Goal: Obtain resource: Obtain resource

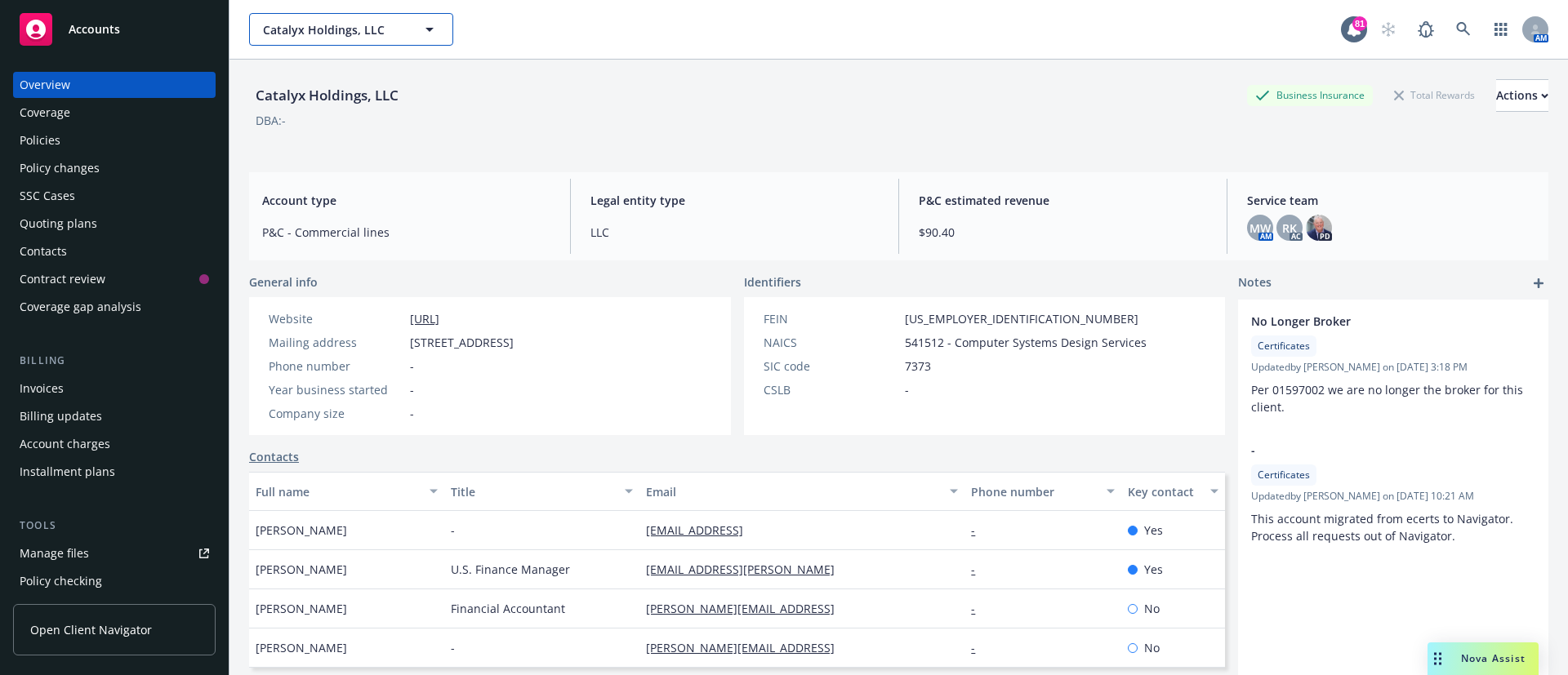
click at [398, 42] on button "Catalyx Holdings, LLC" at bounding box center [351, 29] width 204 height 32
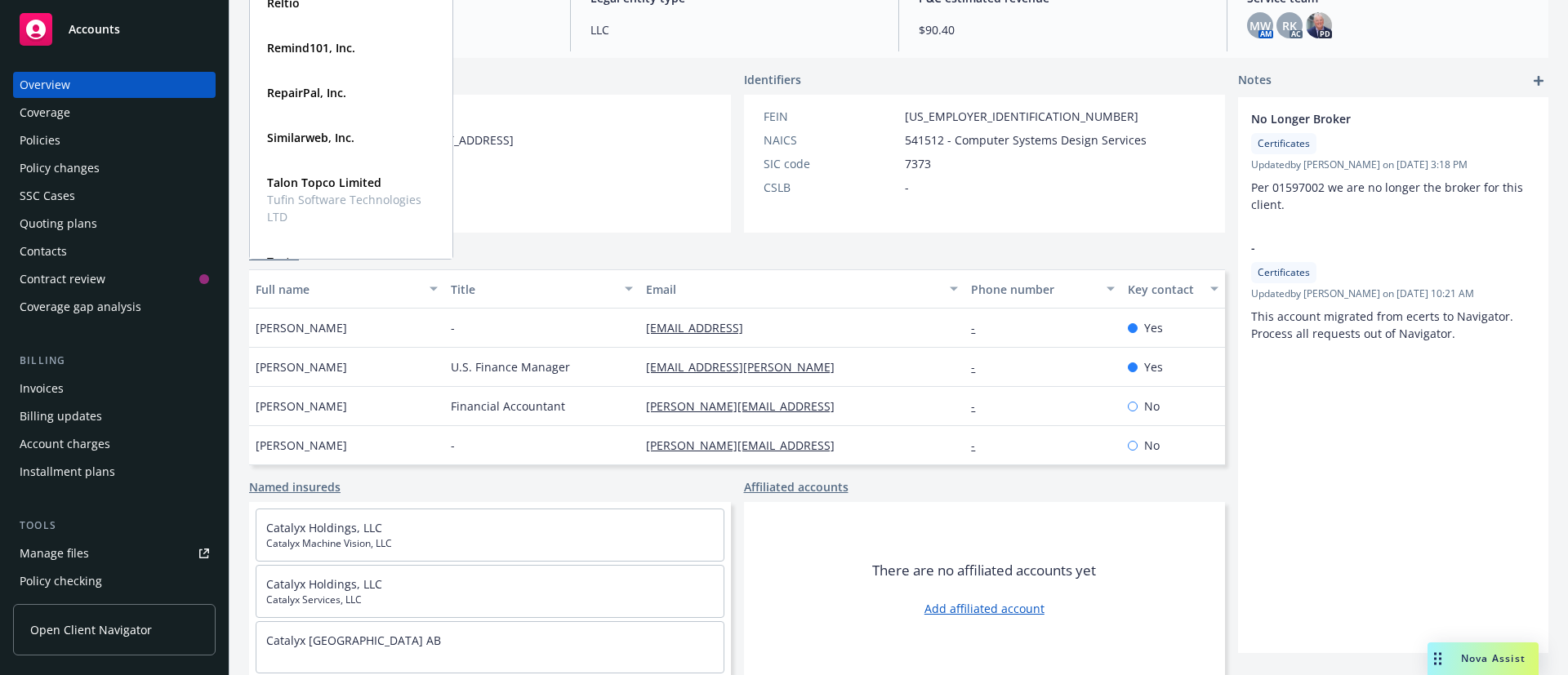
scroll to position [1093, 0]
click at [316, 154] on div "Similarweb, Inc." at bounding box center [309, 142] width 97 height 24
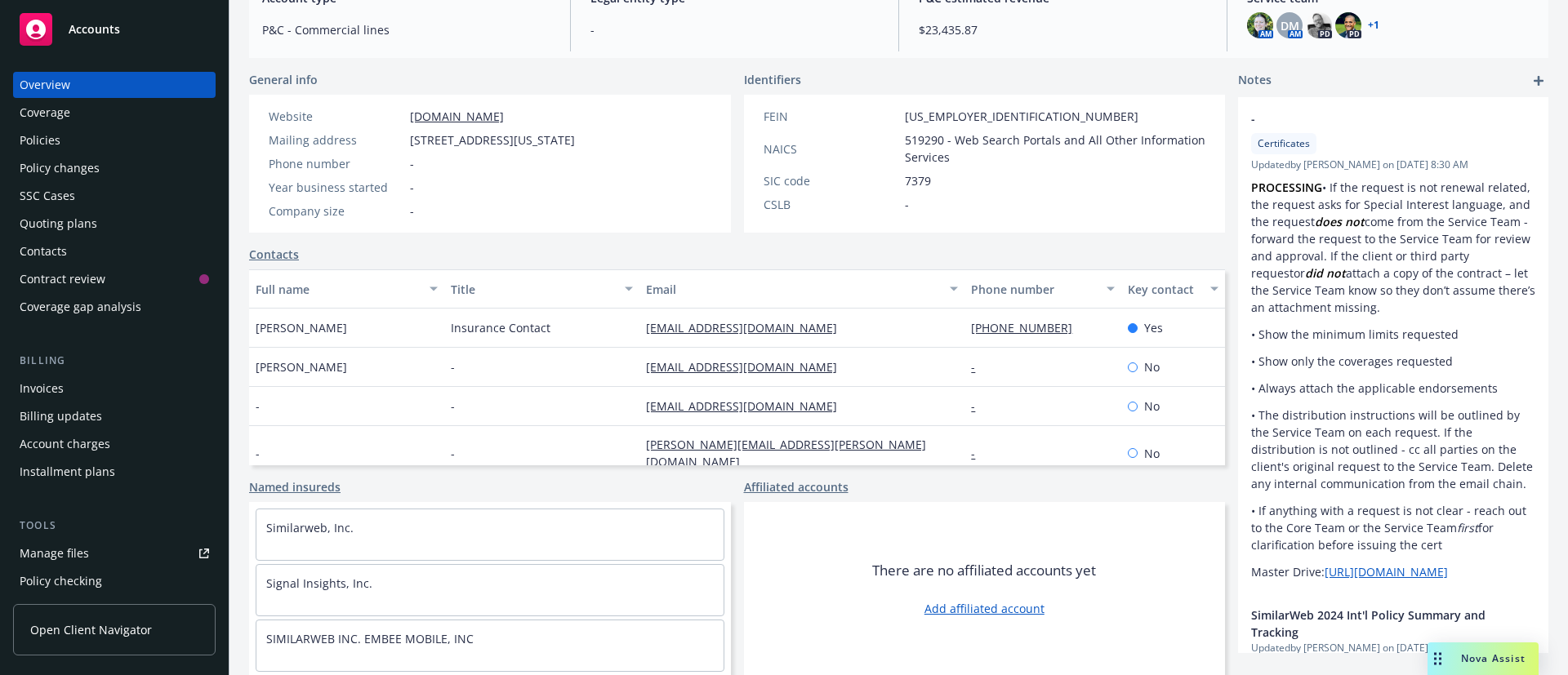
click at [47, 138] on div "Policies" at bounding box center [40, 140] width 41 height 27
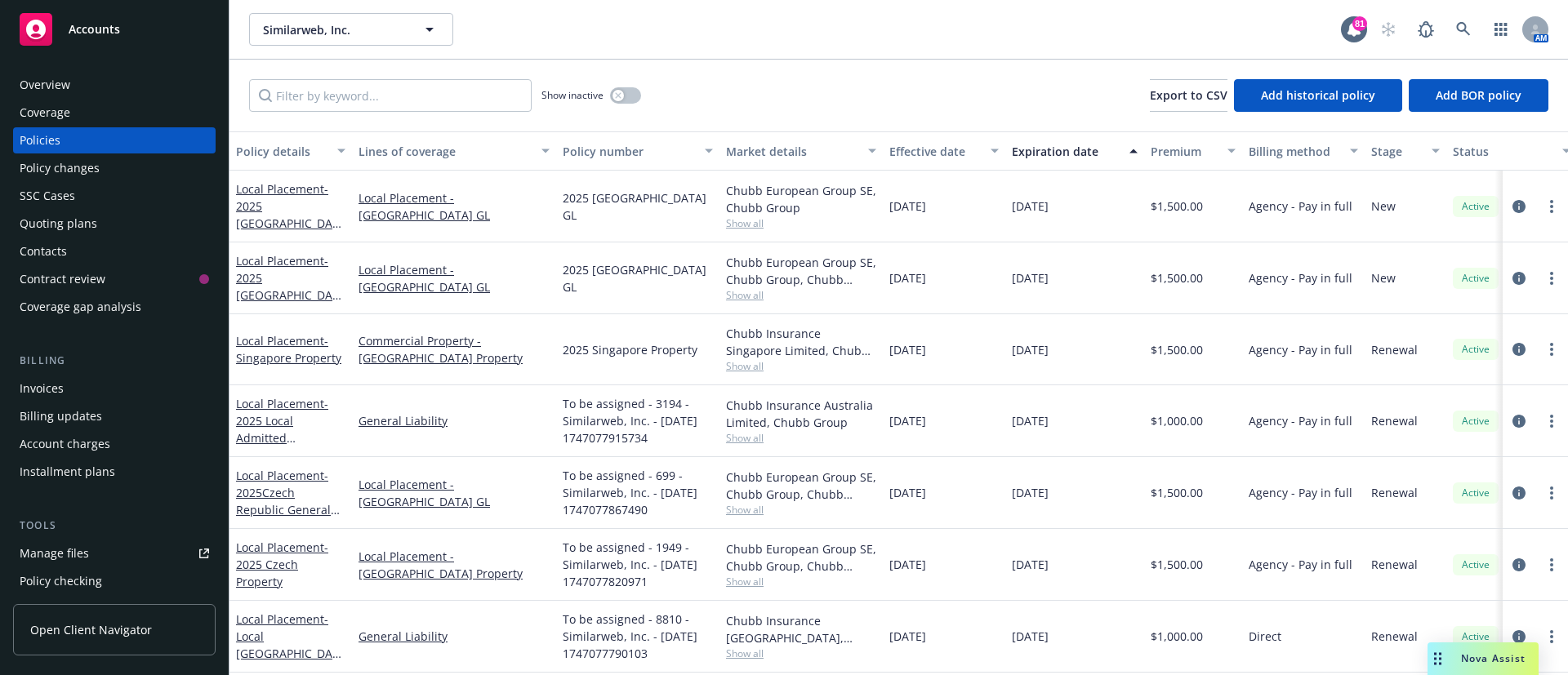
click at [619, 33] on div "Similarweb, Inc. Similarweb, Inc." at bounding box center [795, 29] width 1092 height 32
click at [55, 558] on div "Manage files" at bounding box center [54, 554] width 69 height 27
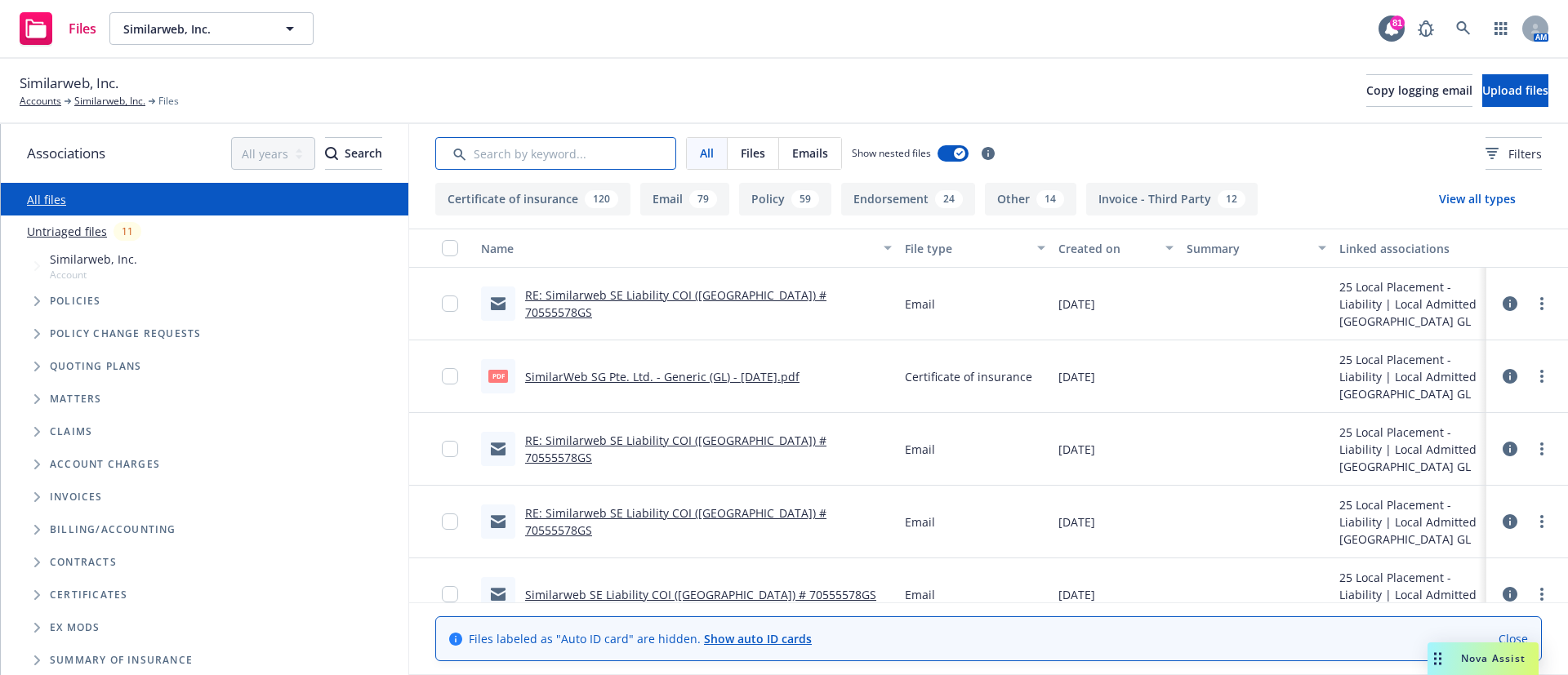
click at [515, 160] on input "Search by keyword..." at bounding box center [556, 154] width 241 height 32
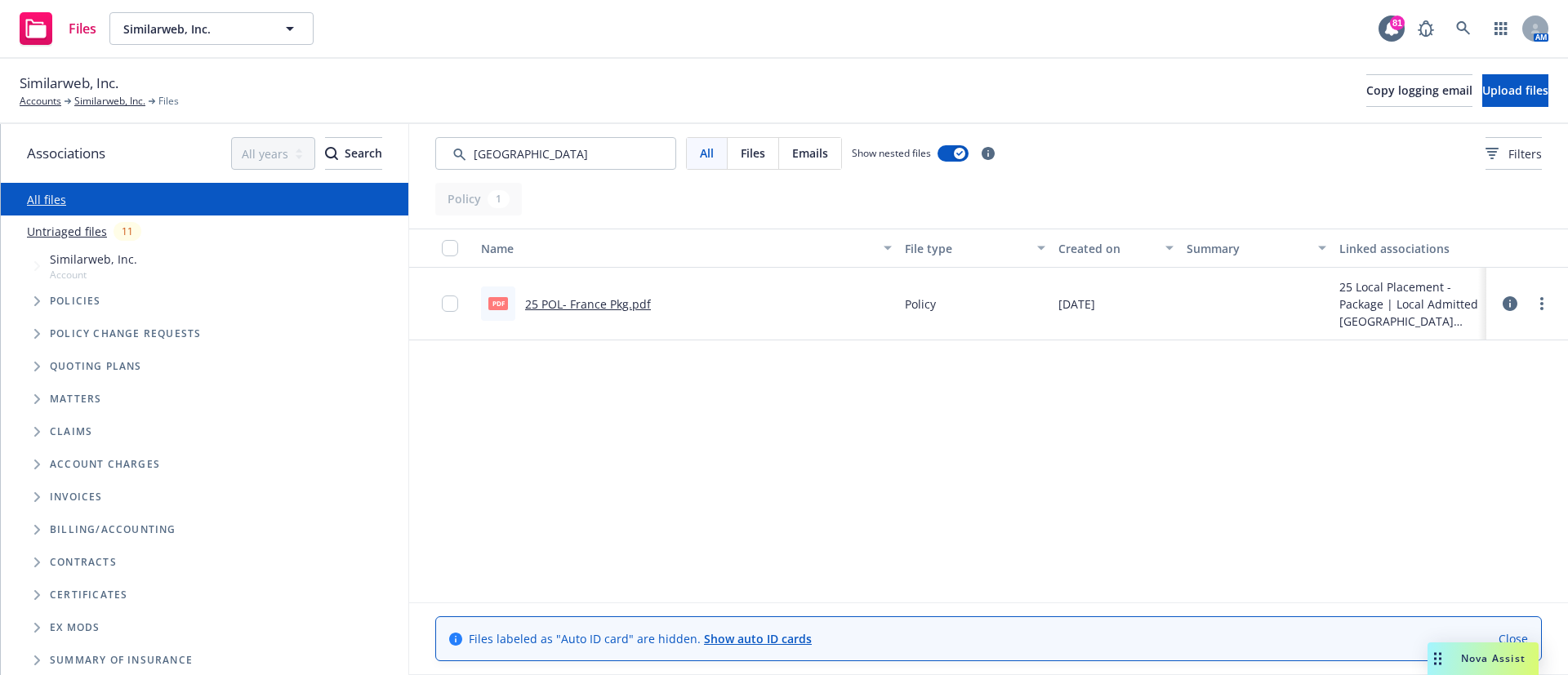
click at [63, 306] on span "Policies" at bounding box center [76, 301] width 51 height 9
click at [35, 301] on icon "Tree Example" at bounding box center [37, 301] width 7 height 9
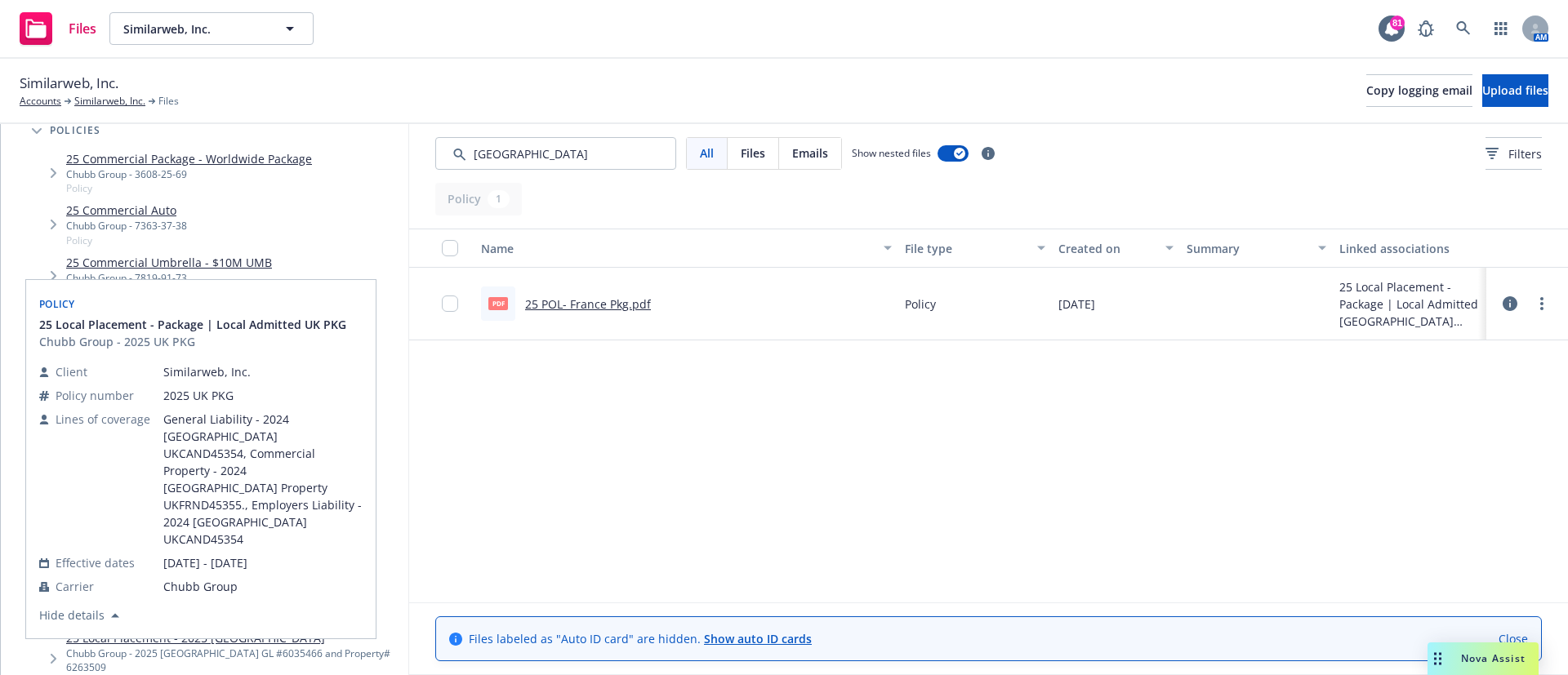
scroll to position [185, 0]
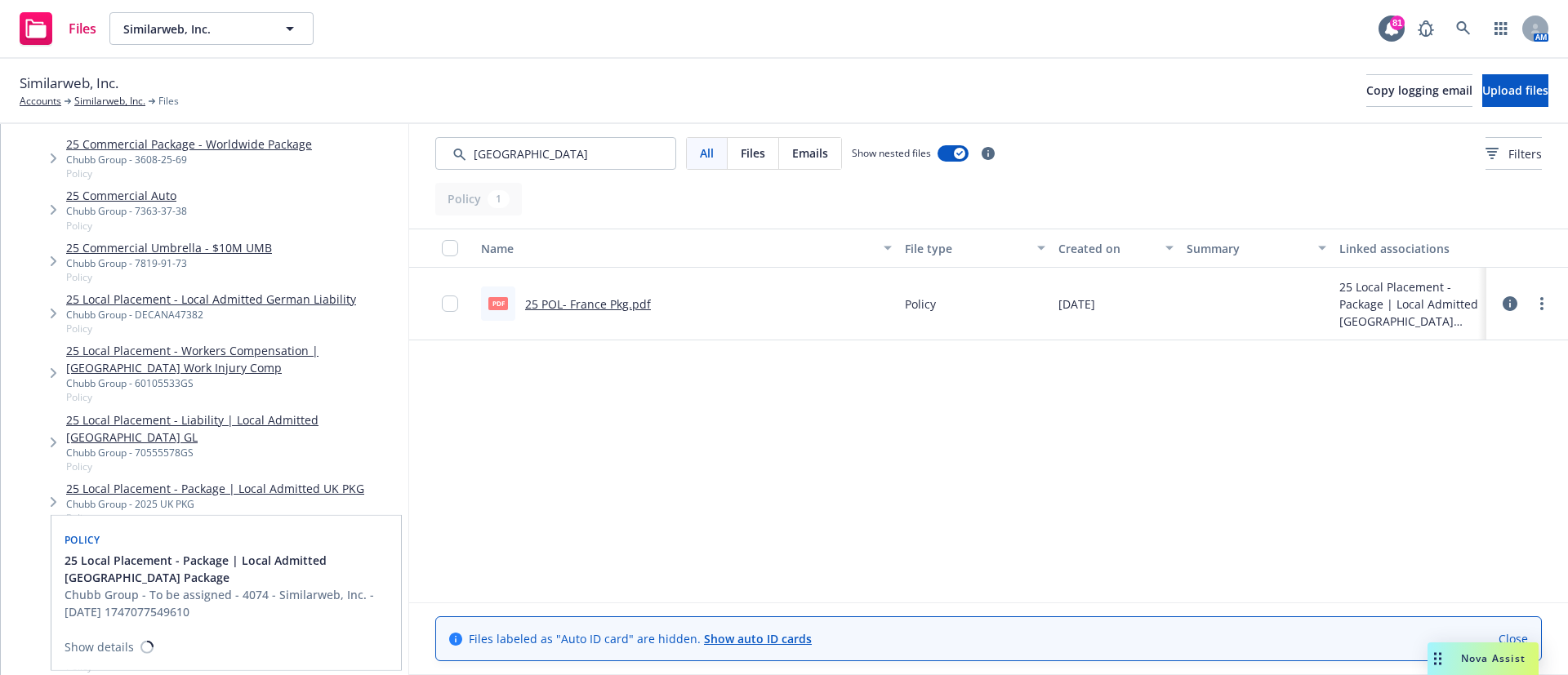
click at [267, 530] on div "25 Local Placement - Package | Local Admitted France Package Chubb Group - To b…" at bounding box center [220, 569] width 375 height 82
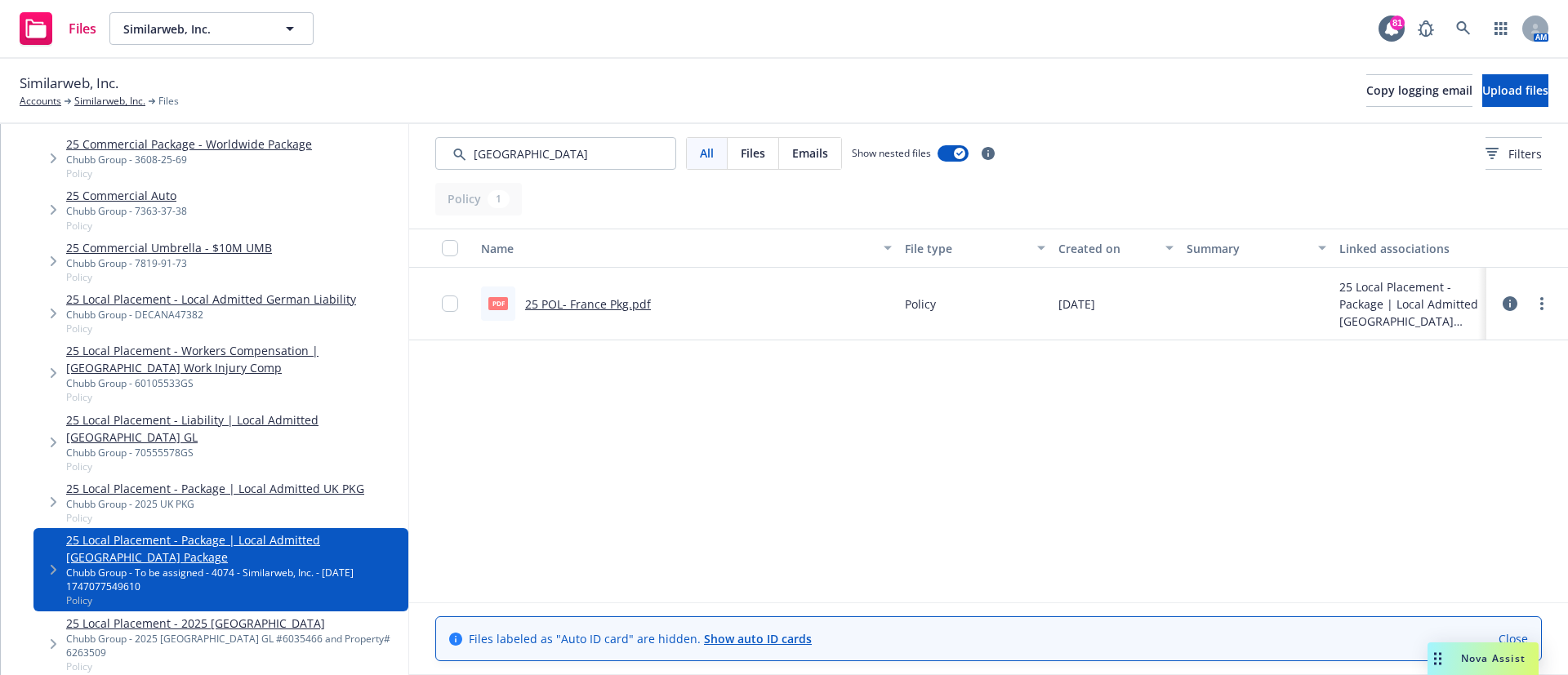
click at [48, 564] on span "Tree Example" at bounding box center [53, 570] width 27 height 27
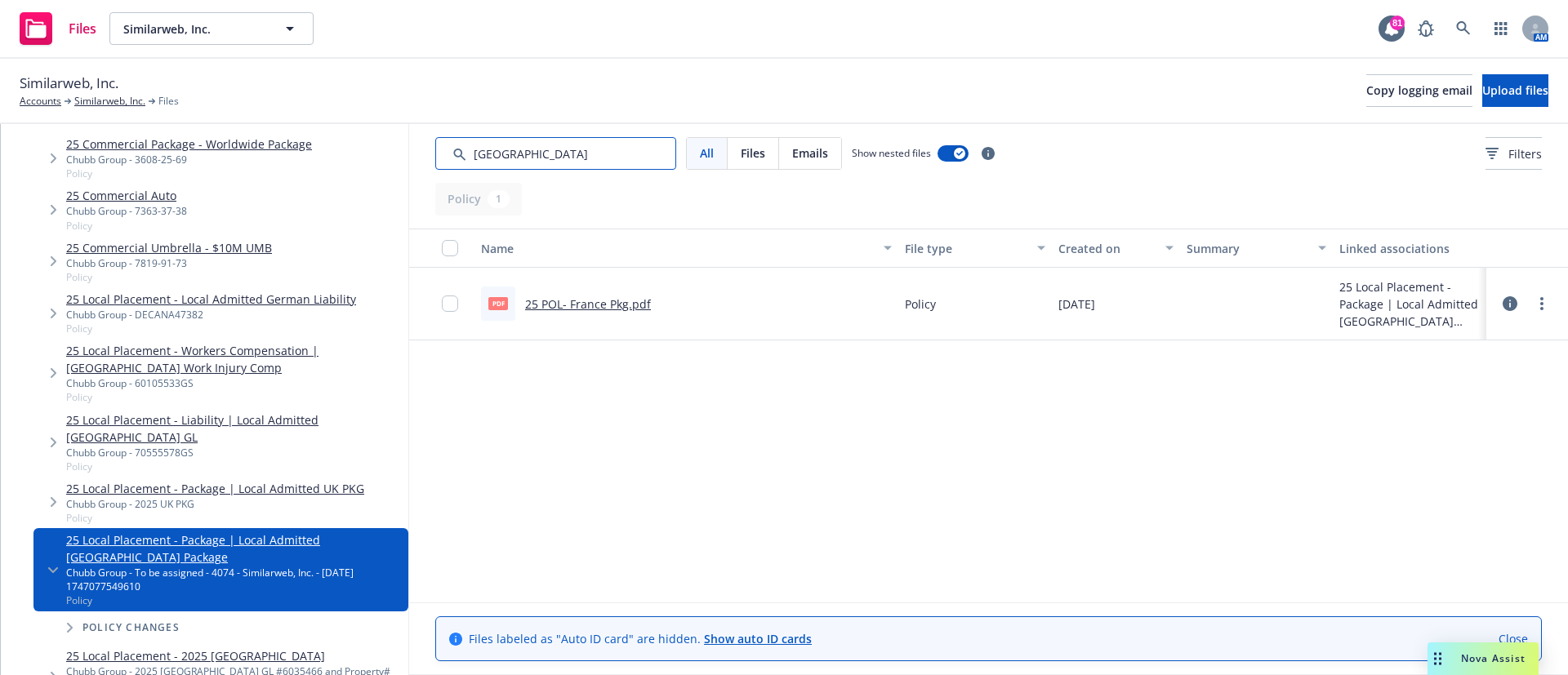
click at [584, 150] on input "Search by keyword..." at bounding box center [556, 154] width 241 height 32
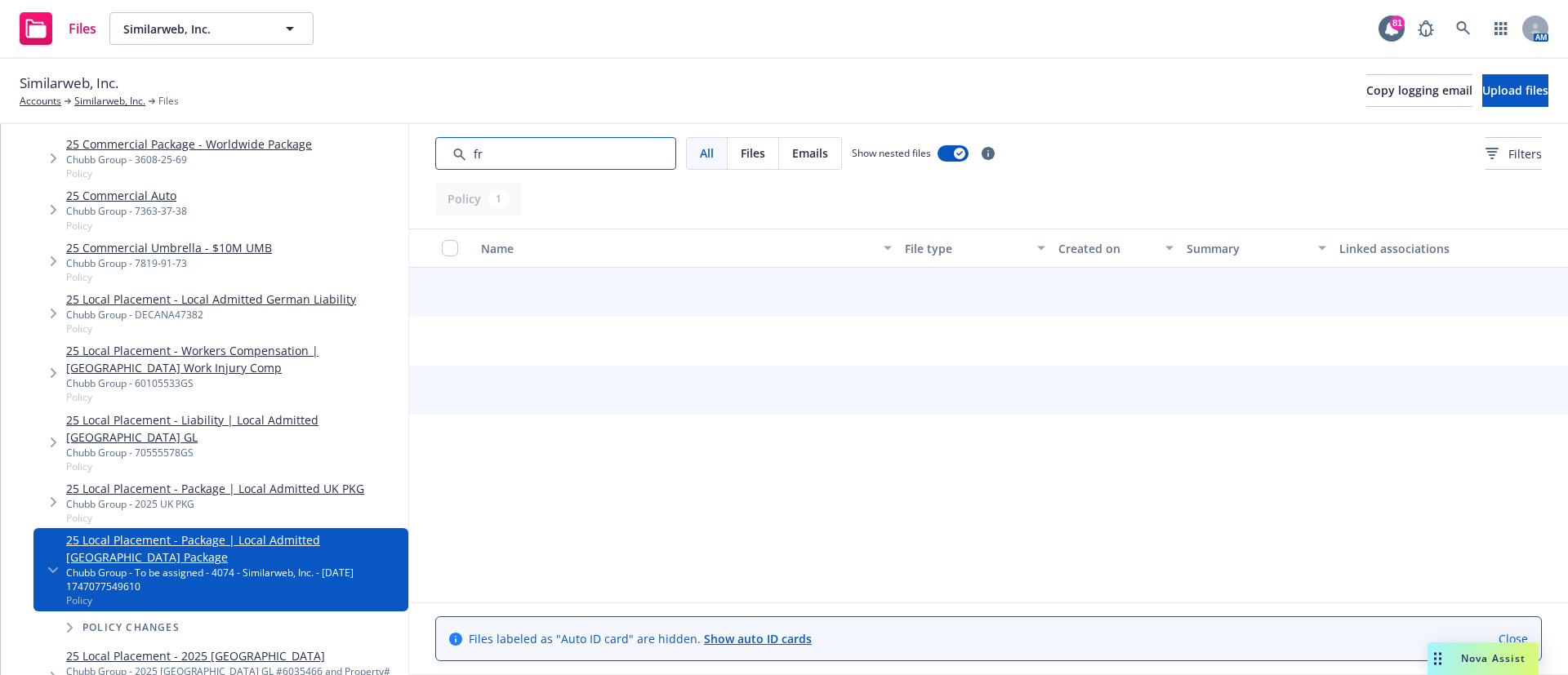
type input "f"
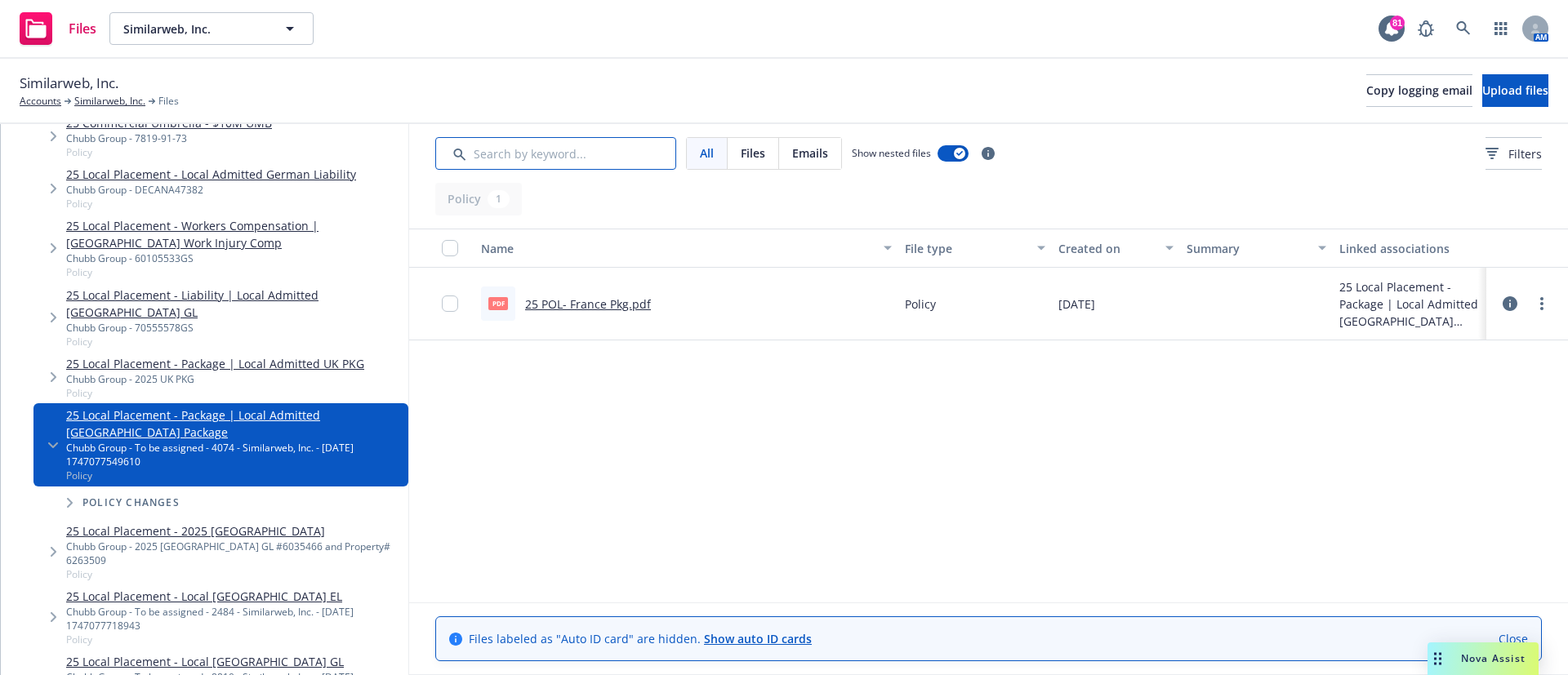
scroll to position [356, 0]
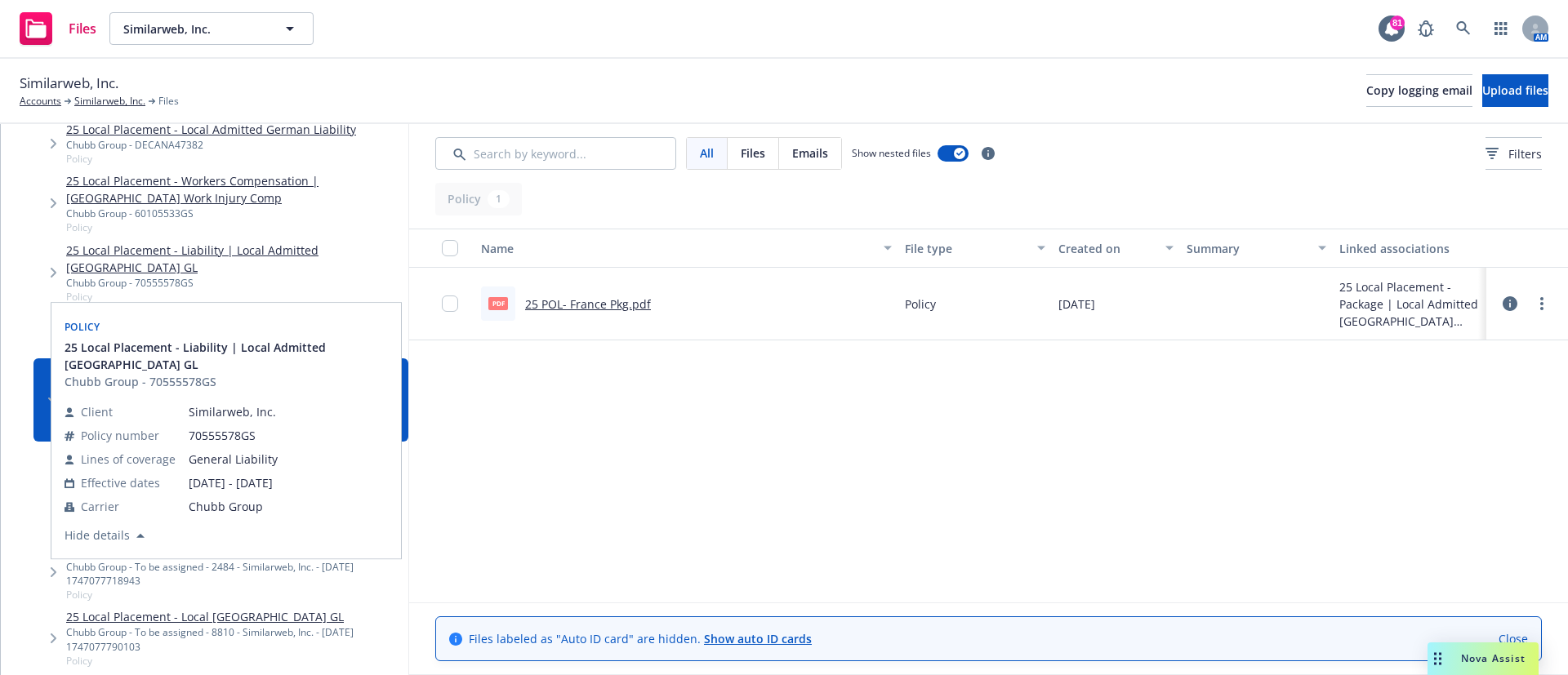
click at [594, 462] on div "Name File type Created on Summary Linked associations pdf 25 POL- France Pkg.pd…" at bounding box center [988, 415] width 1159 height 374
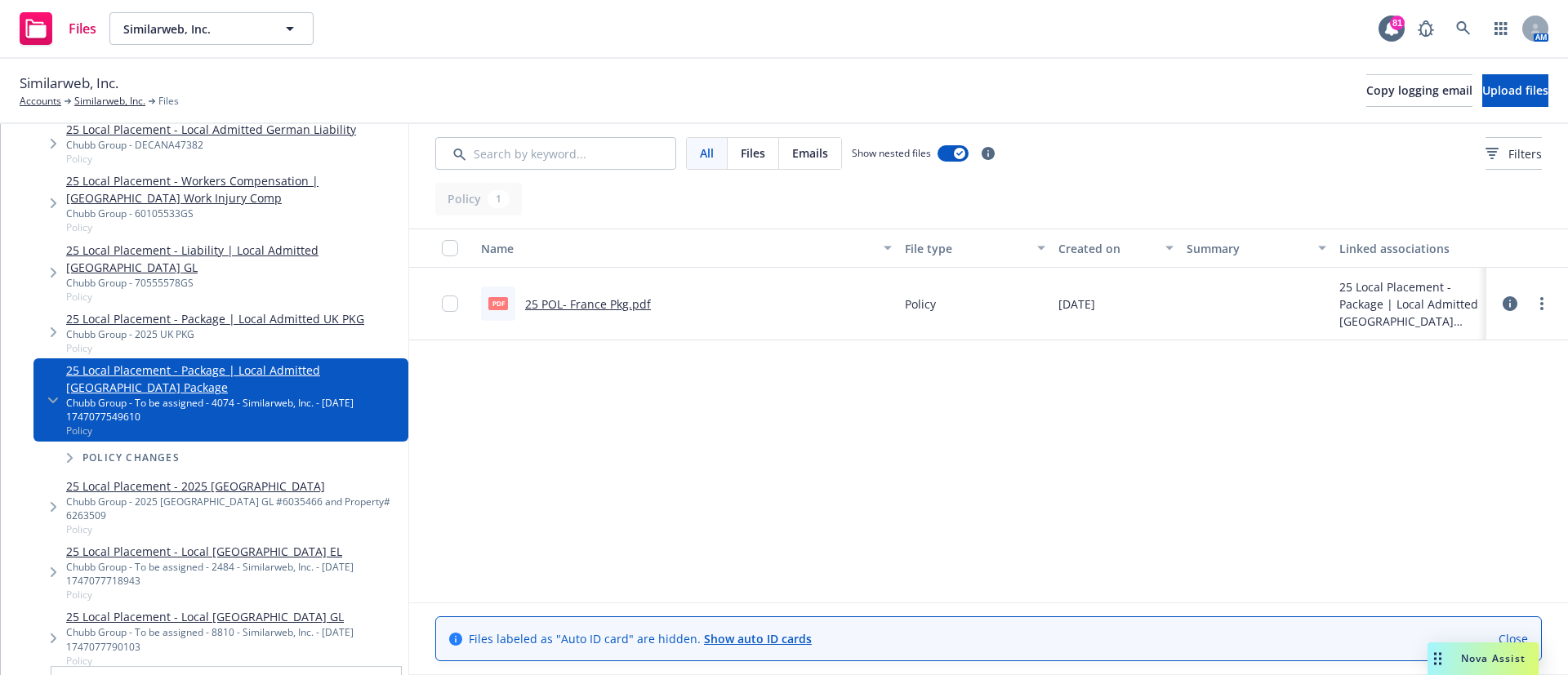
click at [142, 674] on link "25 Local Placement - 2025 Czech Property" at bounding box center [234, 683] width 336 height 17
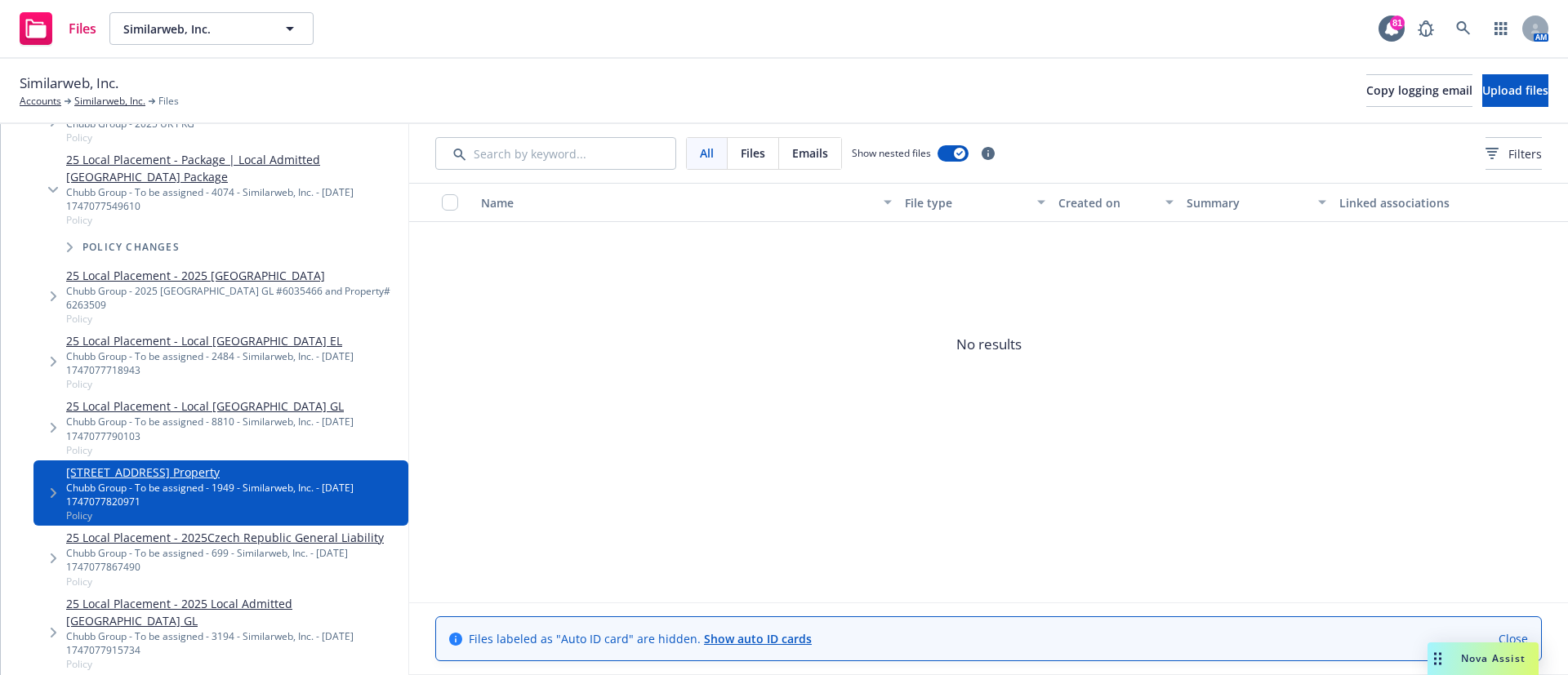
scroll to position [656, 0]
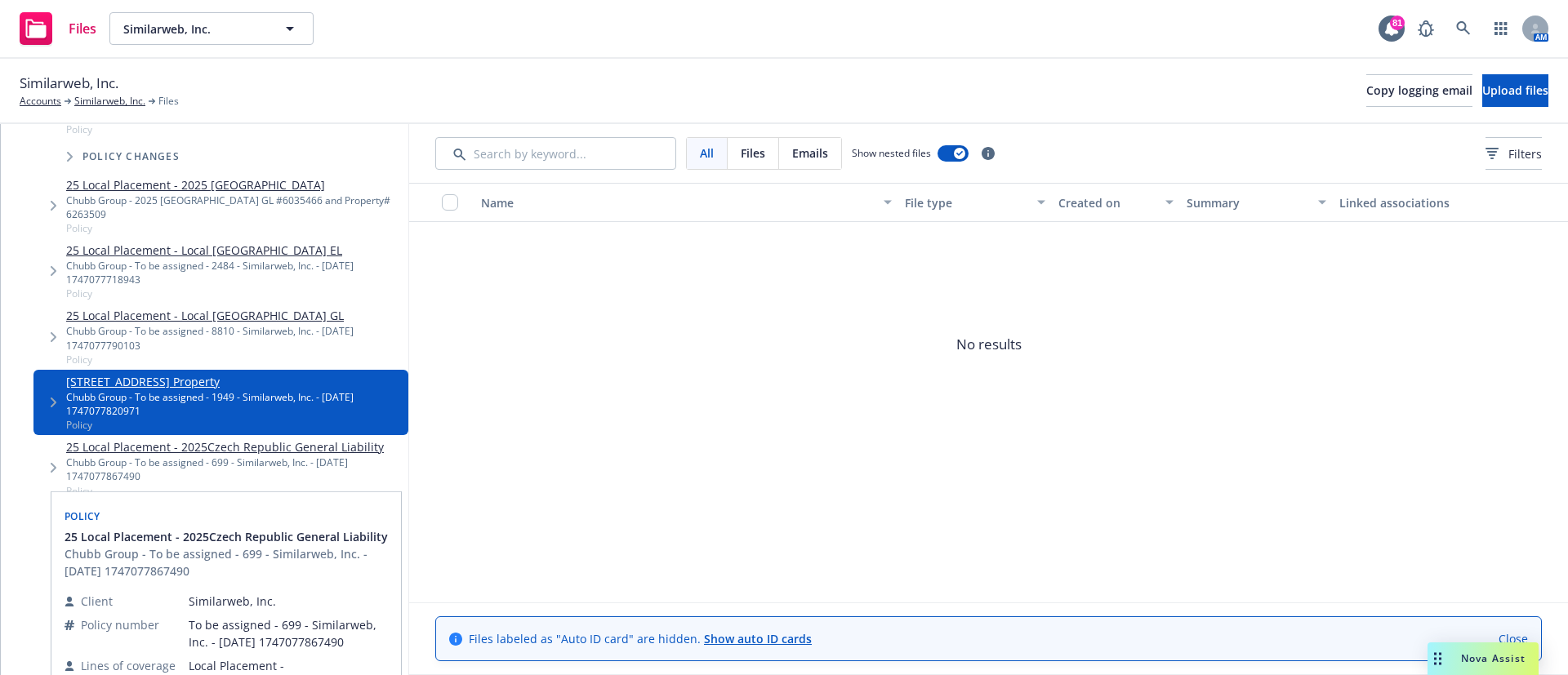
click at [283, 438] on link "25 Local Placement - 2025Czech Republic General Liability" at bounding box center [234, 447] width 336 height 17
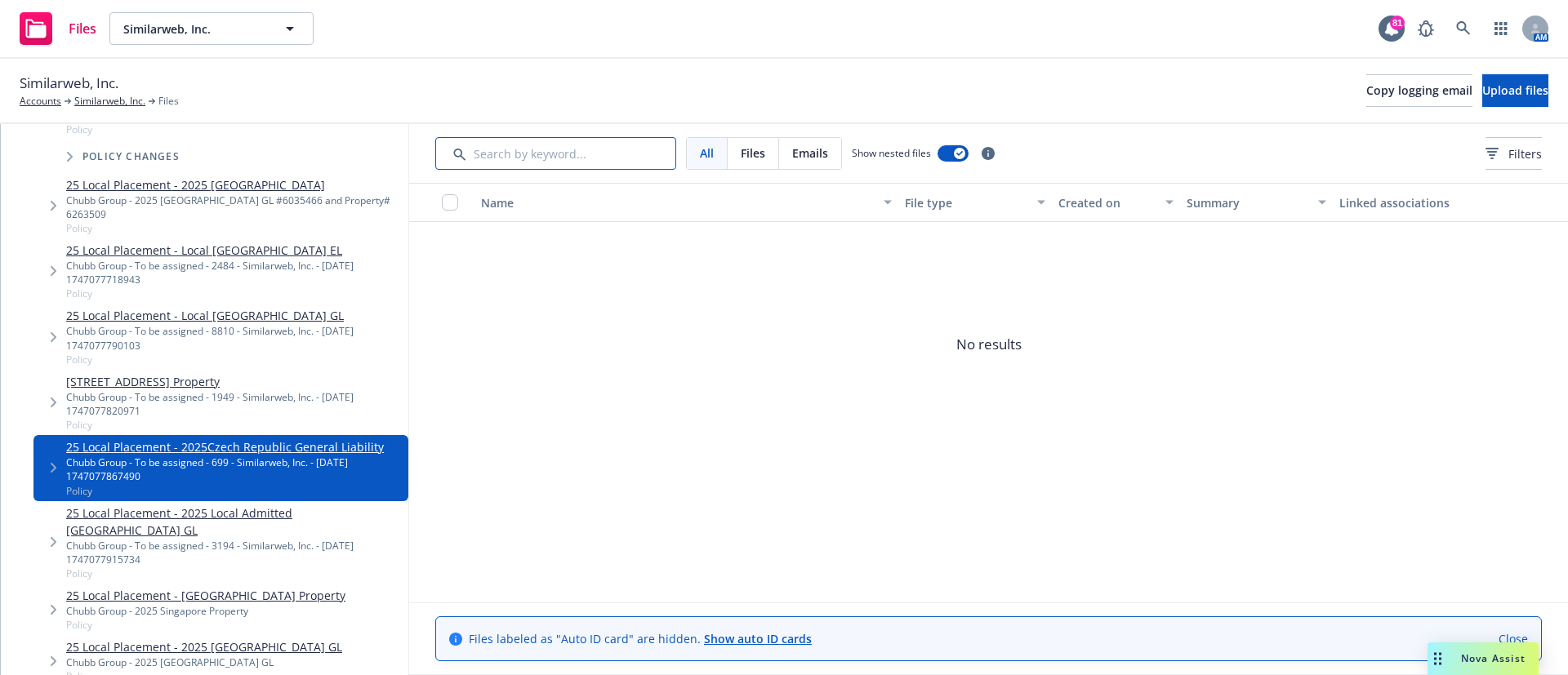
click at [544, 150] on input "Search by keyword..." at bounding box center [556, 154] width 241 height 32
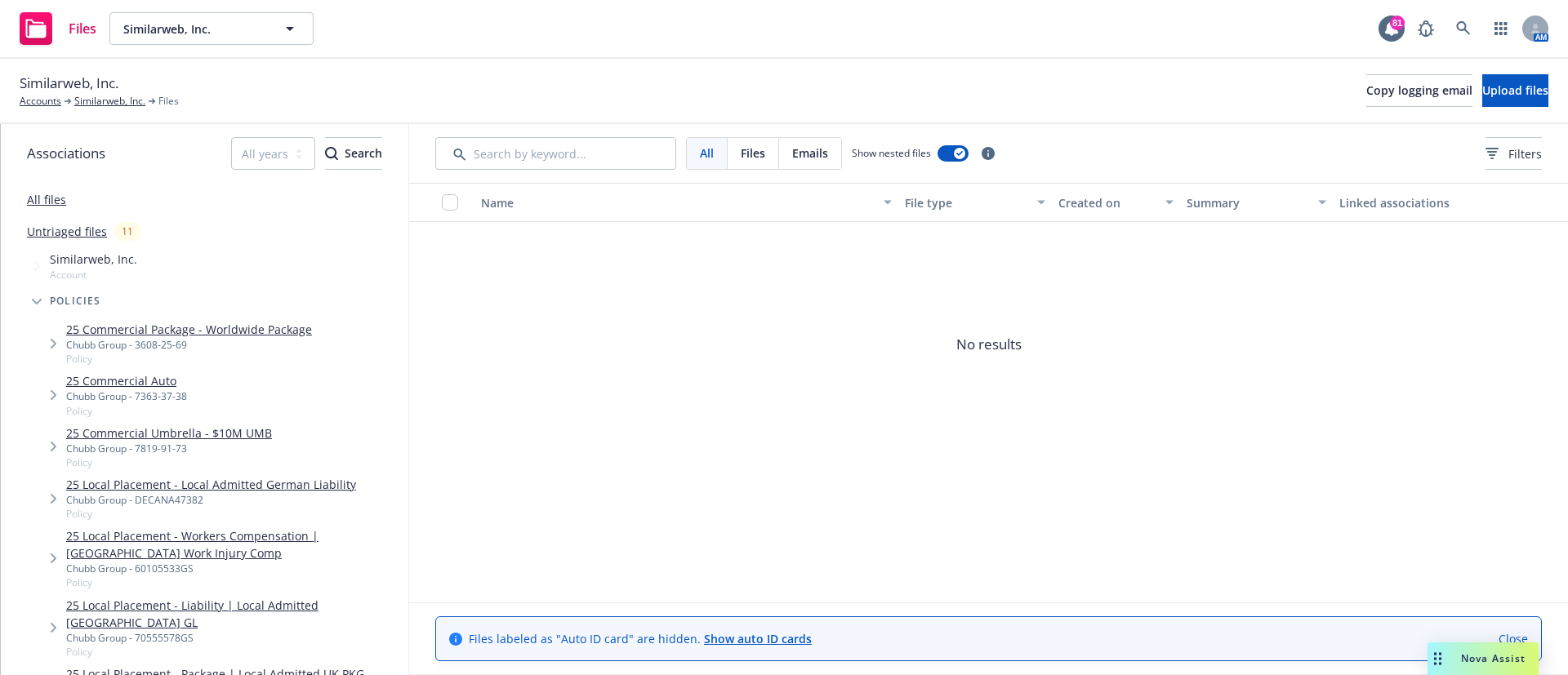
click at [34, 203] on link "All files" at bounding box center [46, 199] width 39 height 15
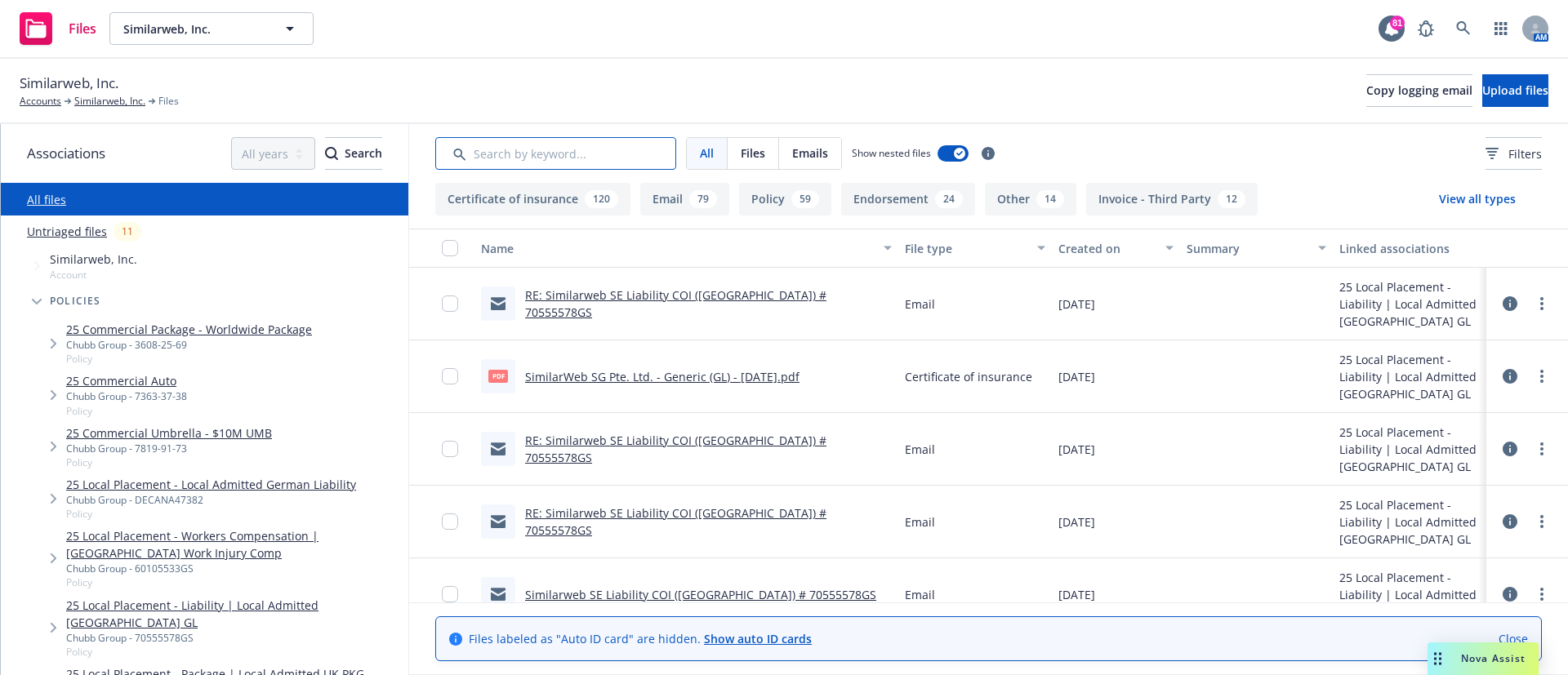
click at [530, 155] on input "Search by keyword..." at bounding box center [556, 154] width 241 height 32
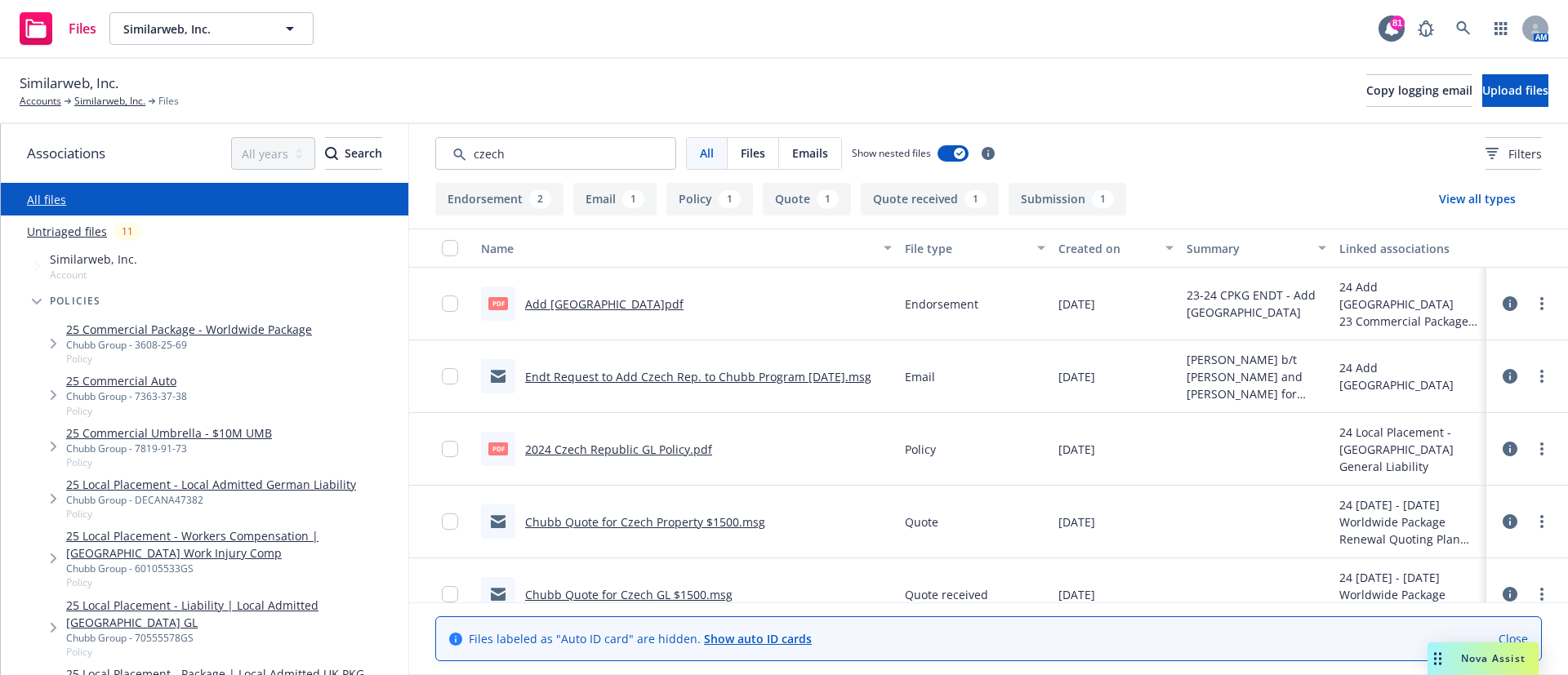
click at [1099, 245] on div "Created on" at bounding box center [1107, 248] width 97 height 17
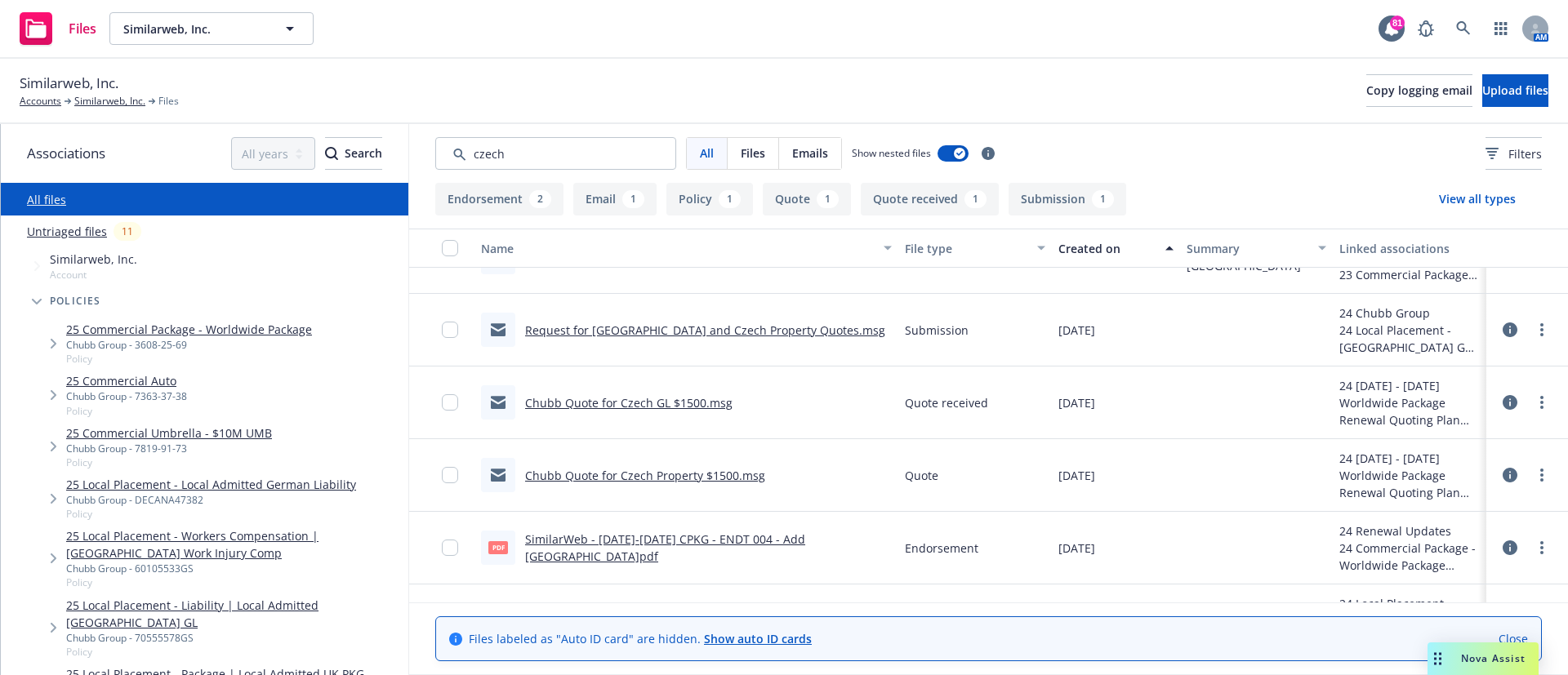
scroll to position [173, 0]
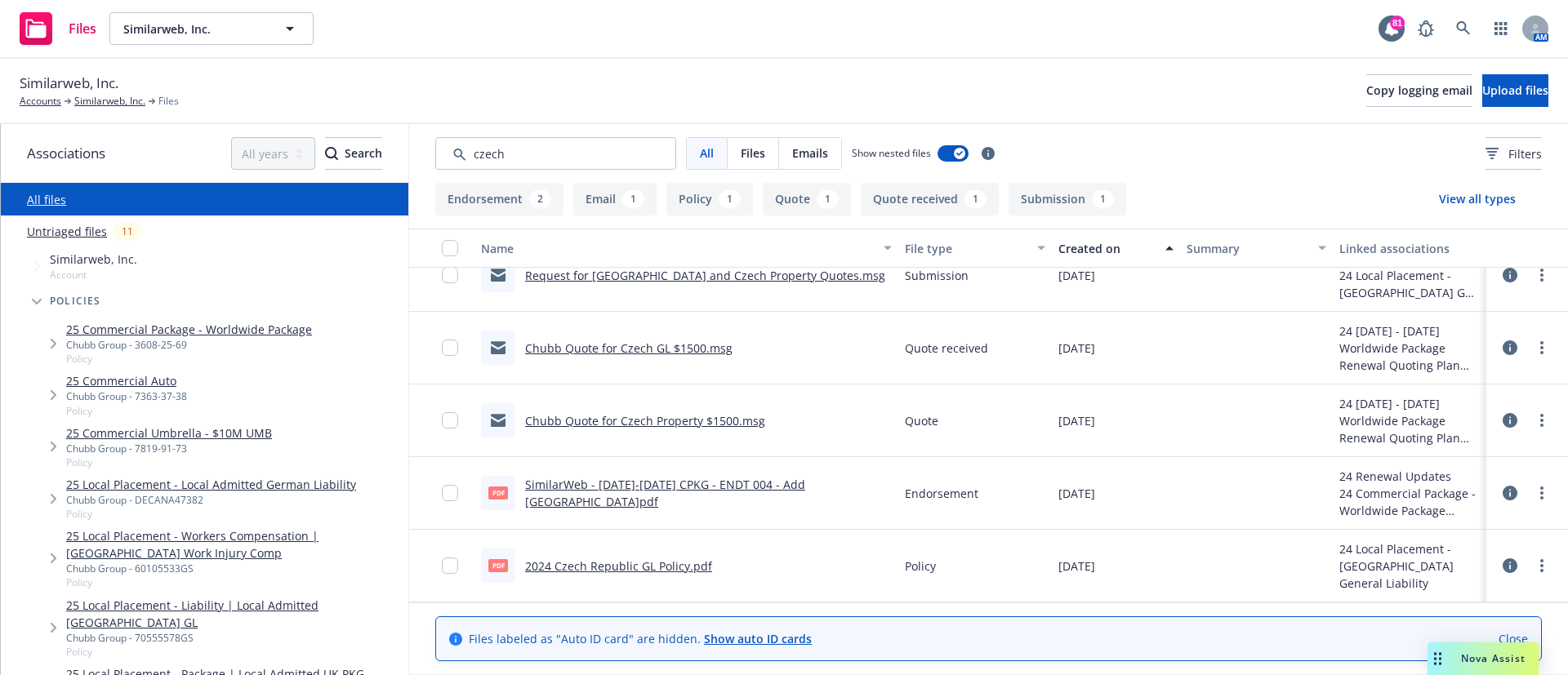
click at [1086, 253] on div "Created on" at bounding box center [1107, 248] width 97 height 17
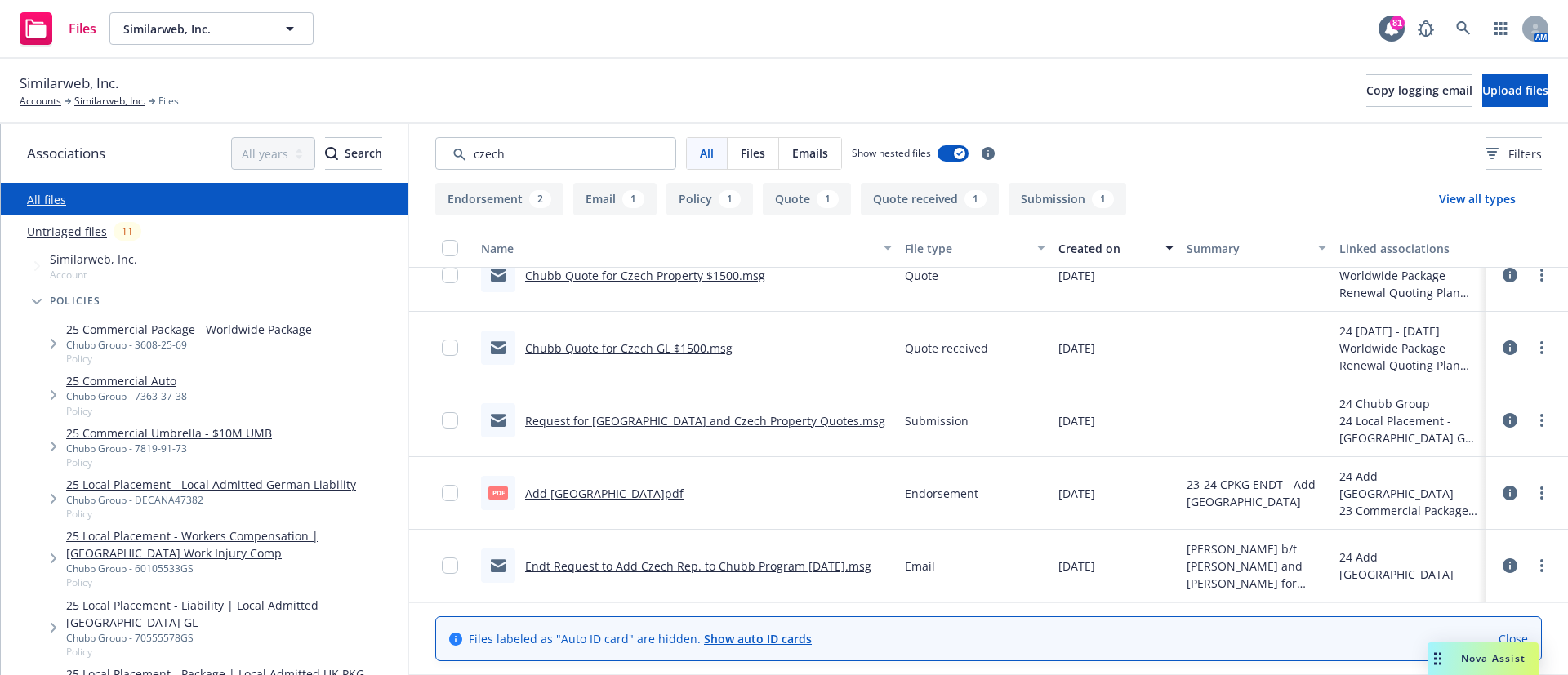
click at [563, 348] on link "Chubb Quote for Czech GL $1500.msg" at bounding box center [629, 348] width 208 height 15
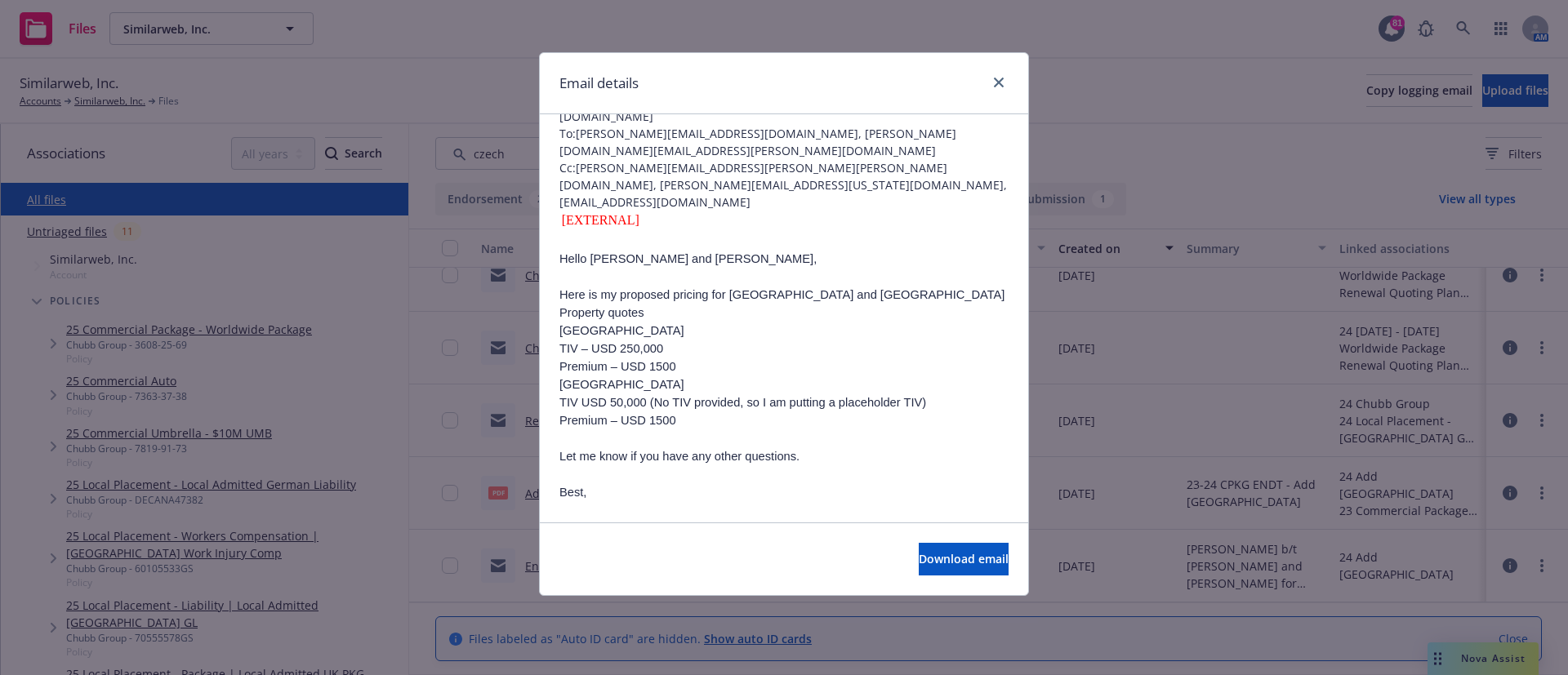
scroll to position [115, 0]
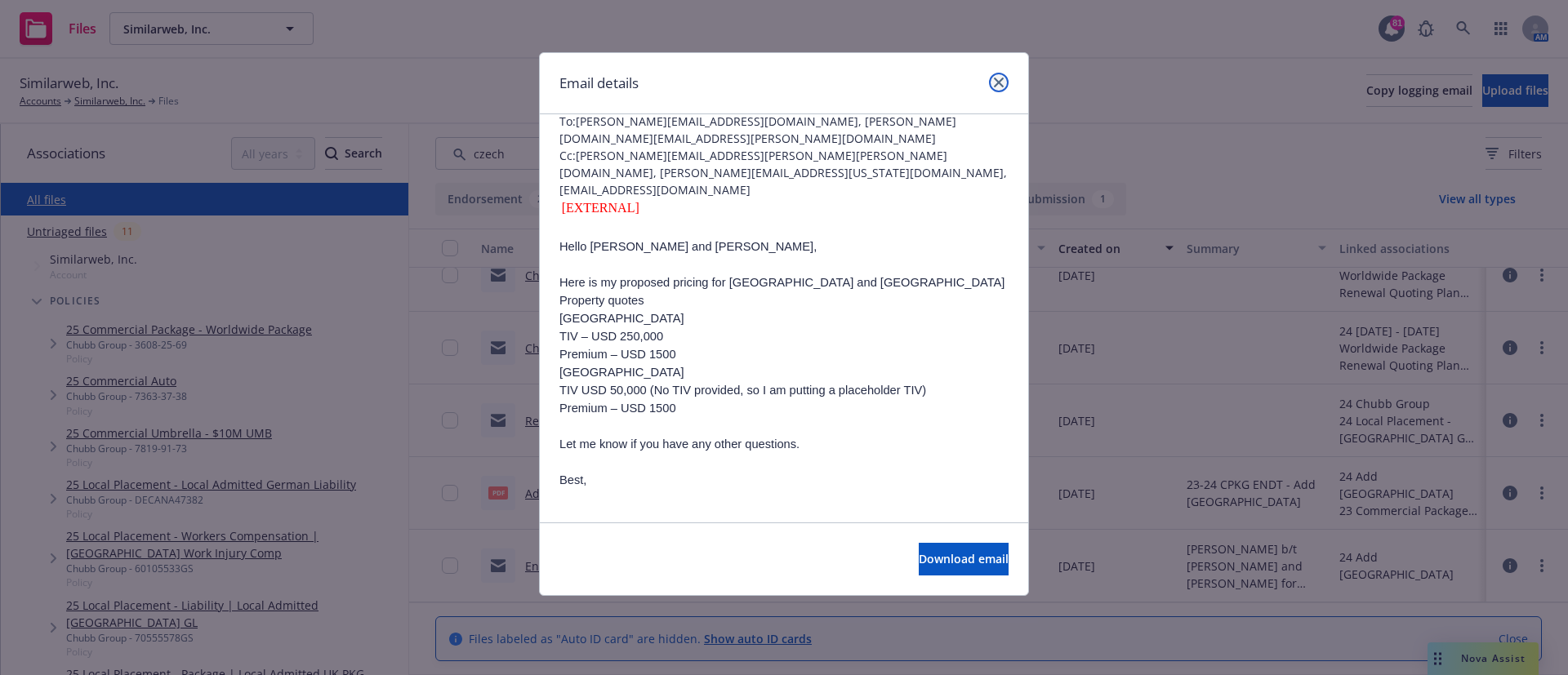
click at [998, 82] on icon "close" at bounding box center [999, 82] width 9 height 9
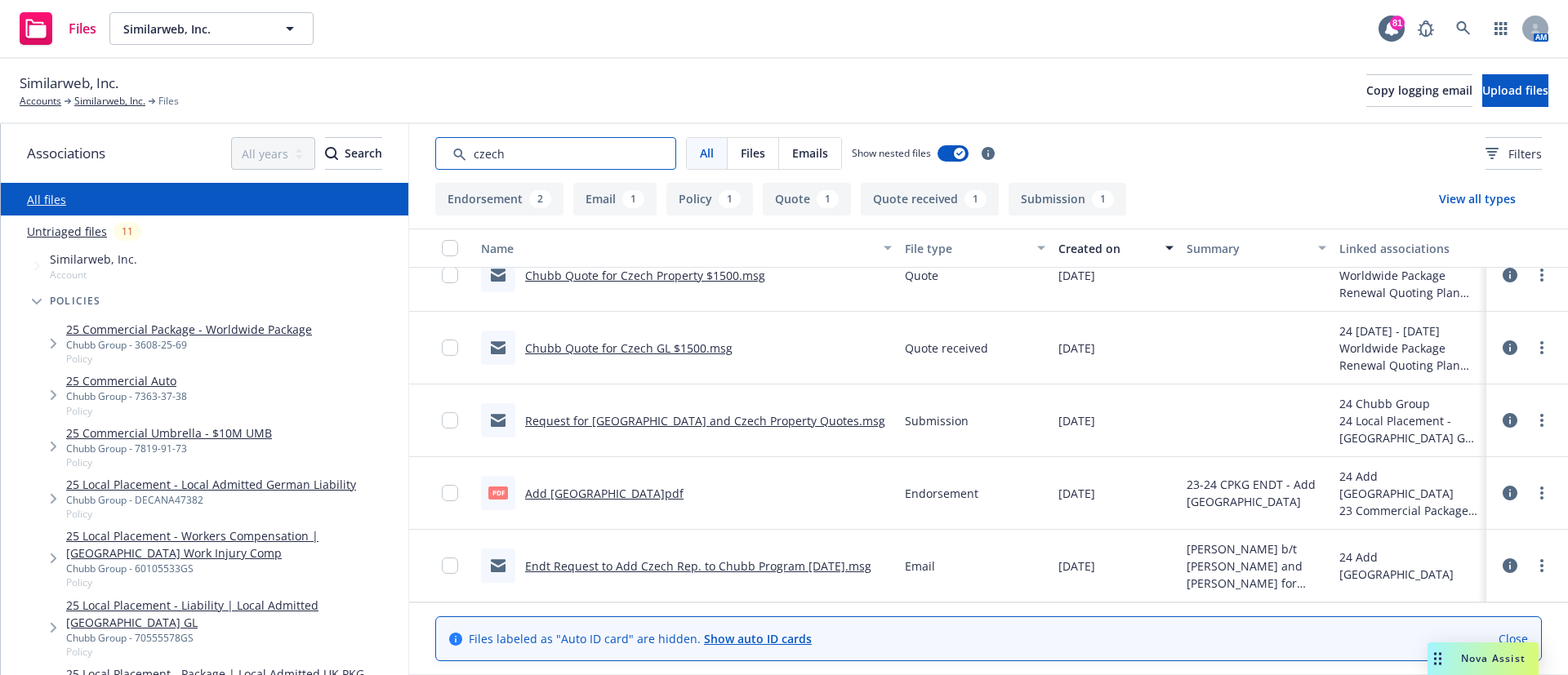
click at [530, 157] on input "Search by keyword..." at bounding box center [556, 154] width 241 height 32
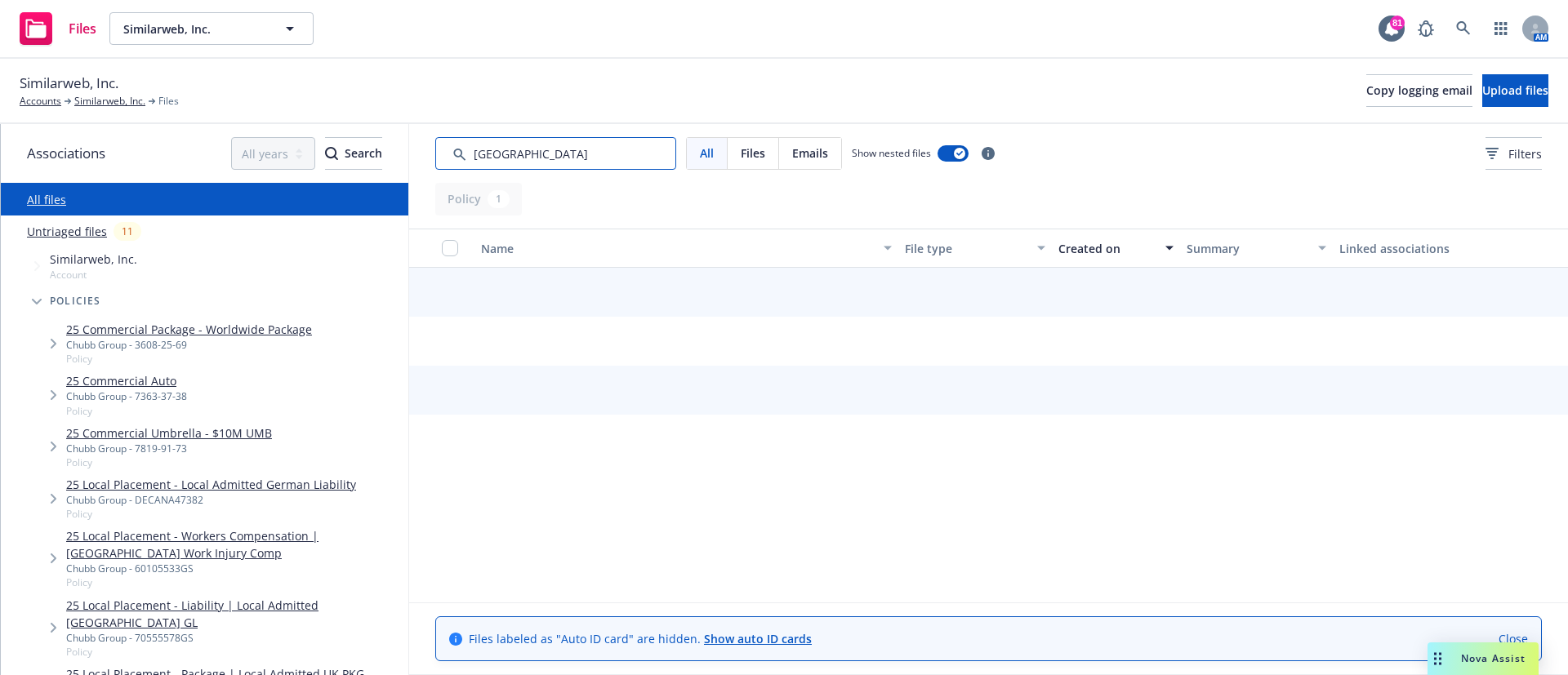
scroll to position [0, 0]
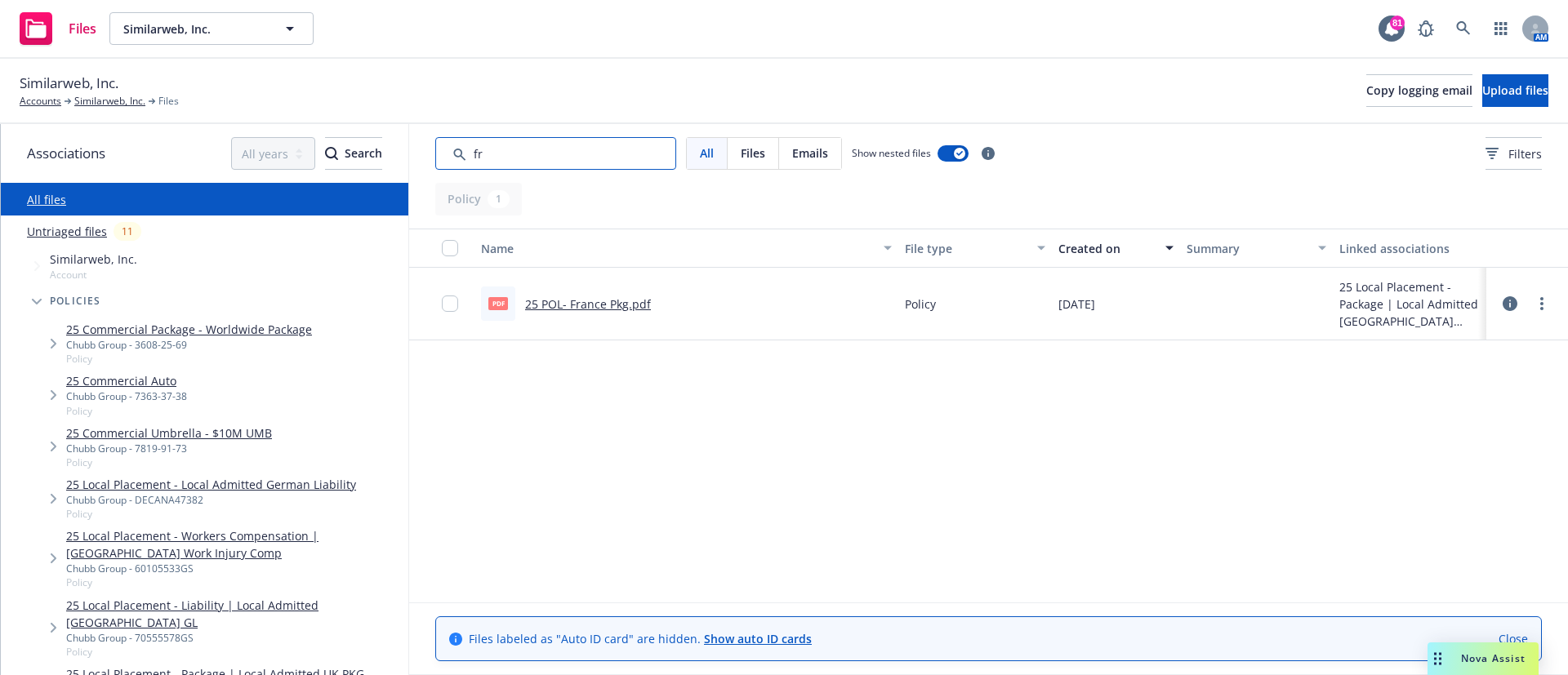
type input "f"
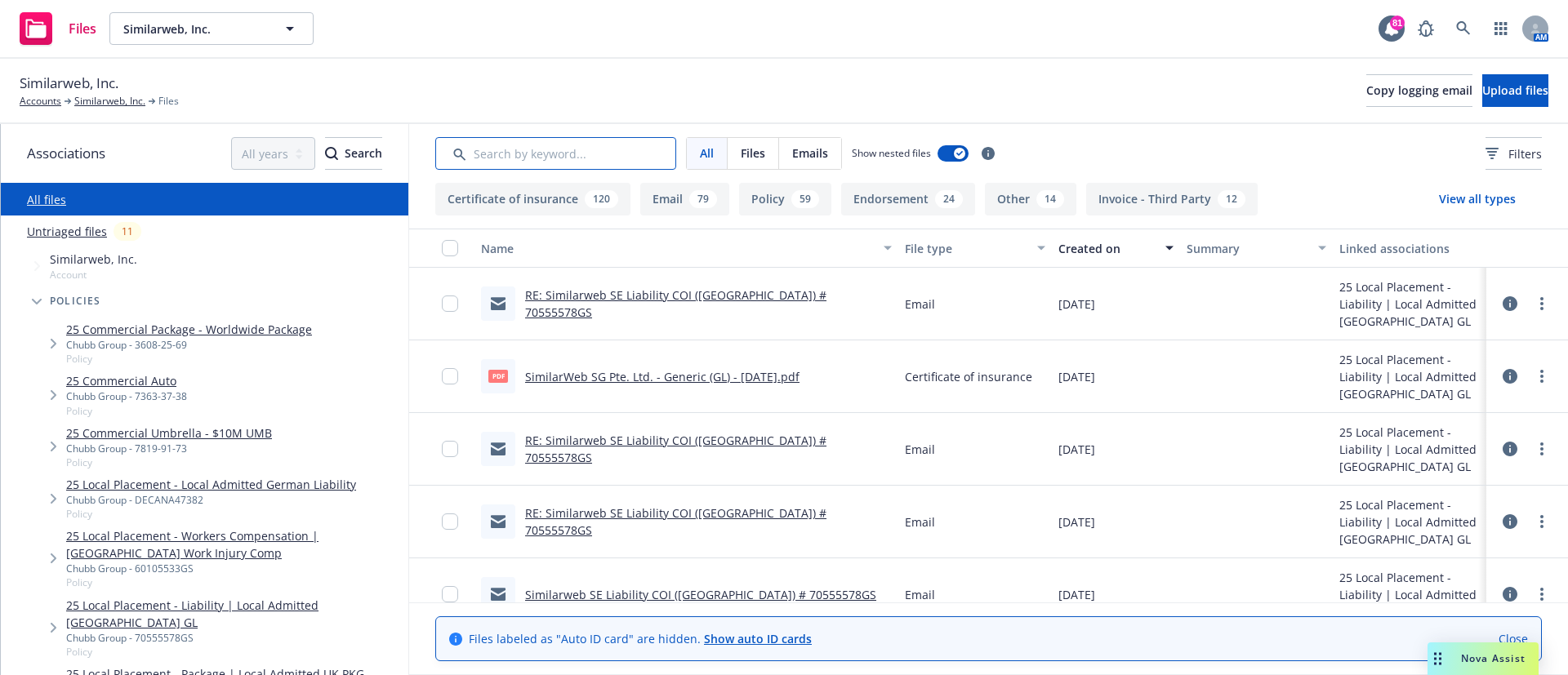
click at [563, 155] on input "Search by keyword..." at bounding box center [556, 154] width 241 height 32
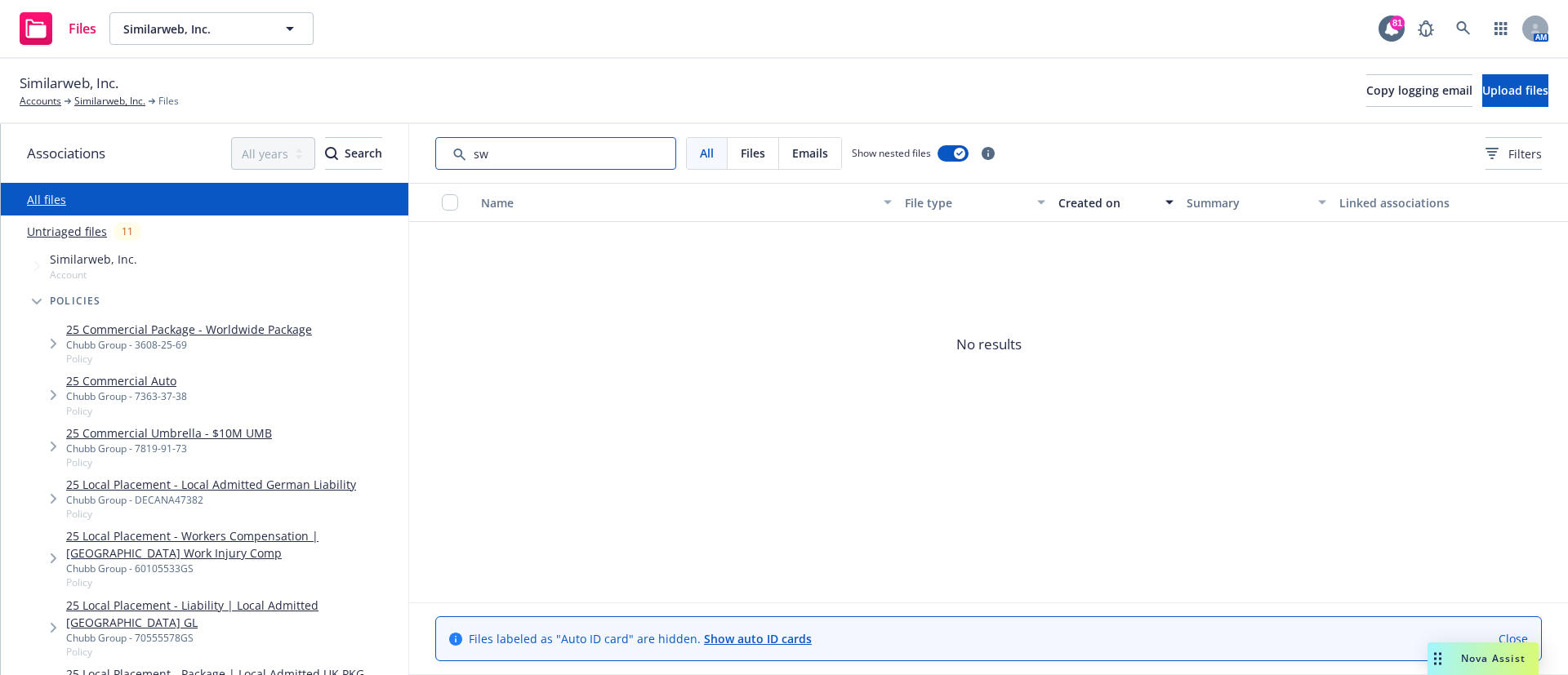
type input "s"
